Goal: Task Accomplishment & Management: Use online tool/utility

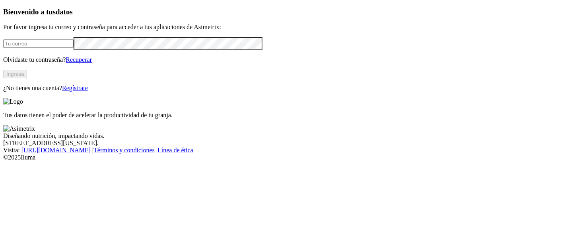
type input "sebastian.cardonai@finca.co"
click at [27, 78] on button "Ingresa" at bounding box center [15, 74] width 24 height 8
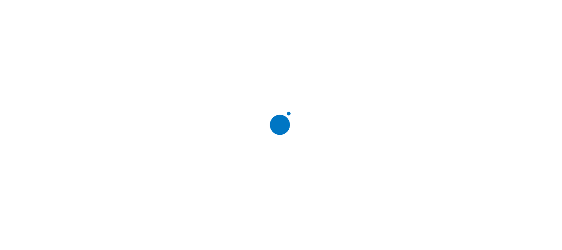
scroll to position [0, 0]
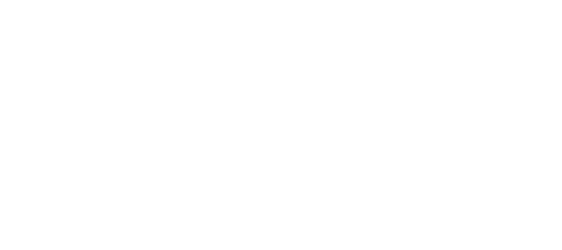
type input "[DATE]"
